Goal: Task Accomplishment & Management: Manage account settings

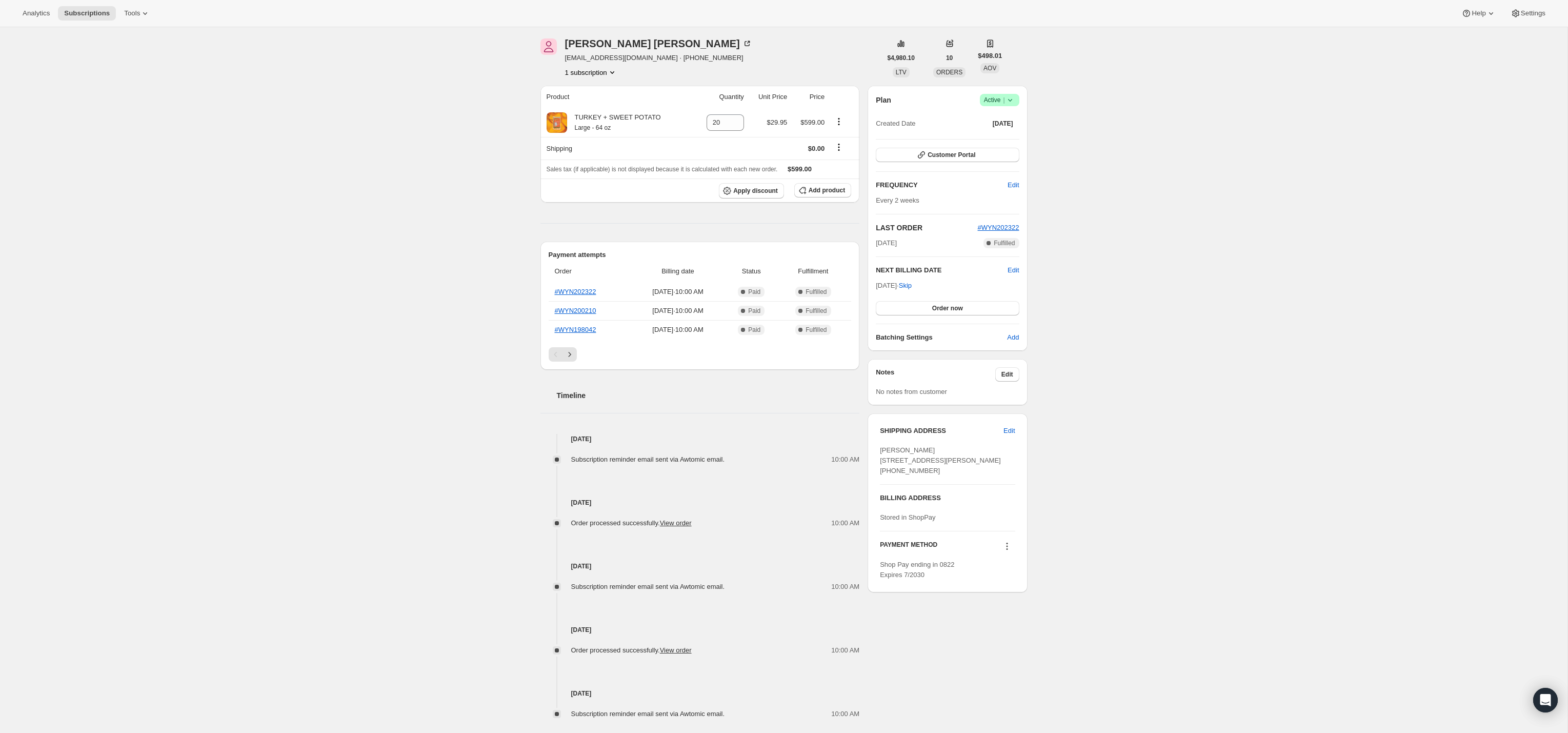
scroll to position [39, 0]
click at [1016, 266] on span "Edit" at bounding box center [1013, 267] width 11 height 10
click at [1134, 269] on div "Subscription #19390071098. This page is ready Subscription #19390071098 Success…" at bounding box center [784, 383] width 1568 height 791
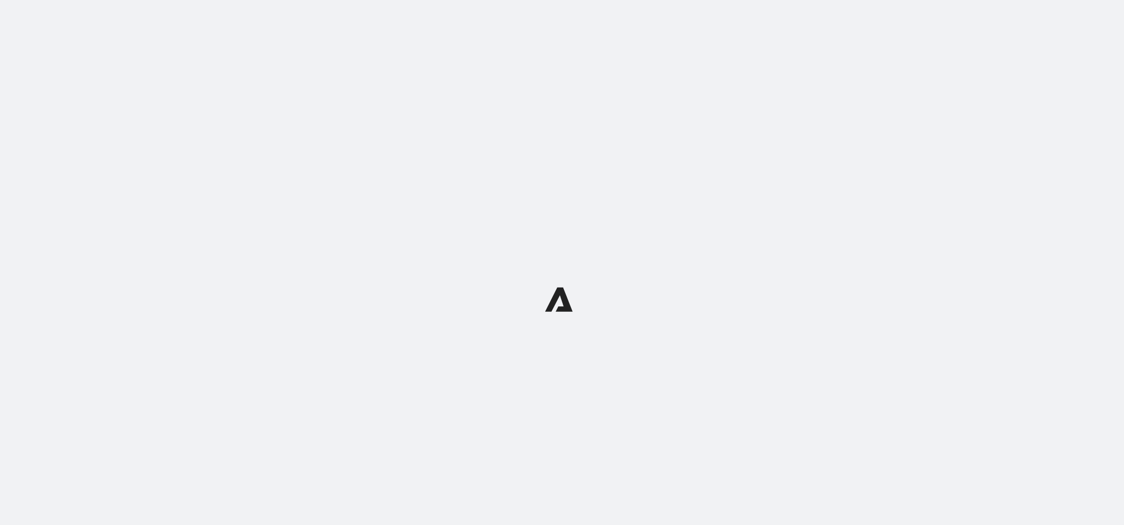
scroll to position [1, 0]
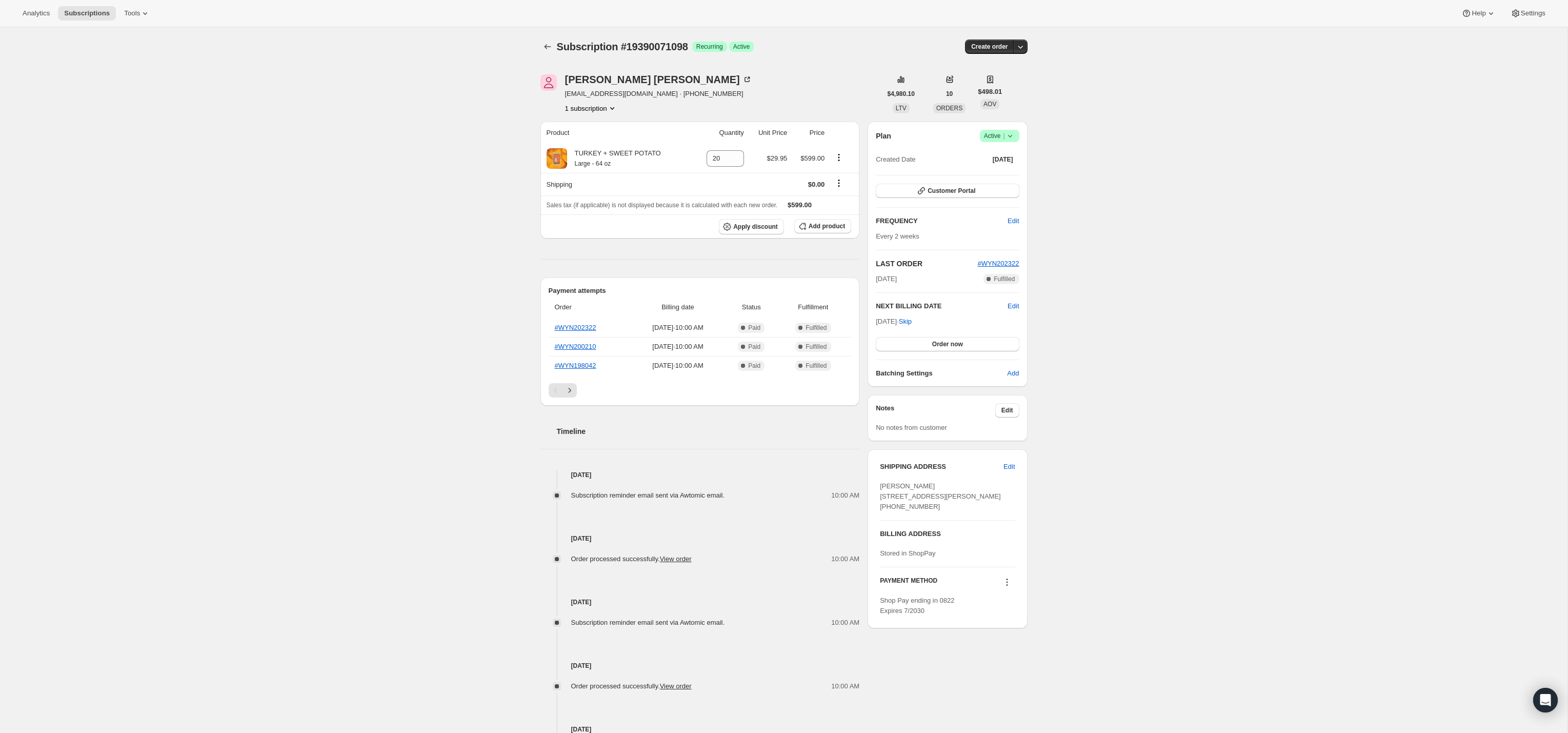
click at [422, 168] on div "Subscription #19390071098. This page is ready Subscription #19390071098 Success…" at bounding box center [784, 422] width 1568 height 791
